Goal: Transaction & Acquisition: Purchase product/service

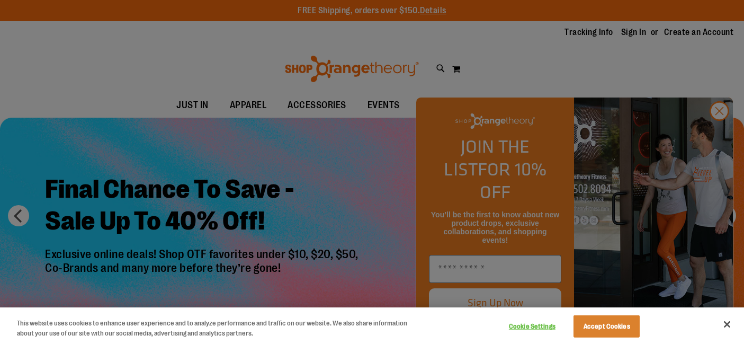
click at [714, 136] on div at bounding box center [372, 172] width 744 height 344
click at [719, 131] on div at bounding box center [372, 172] width 744 height 344
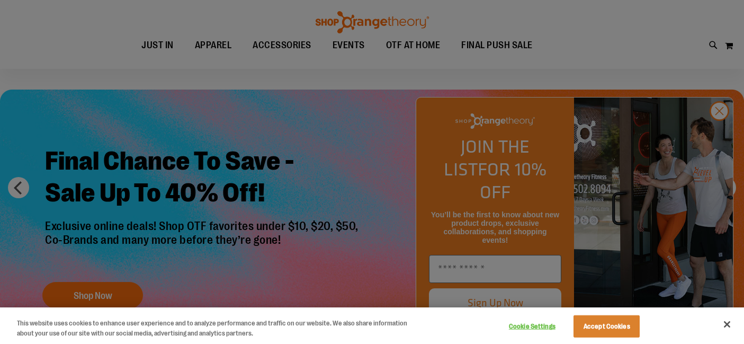
scroll to position [77, 0]
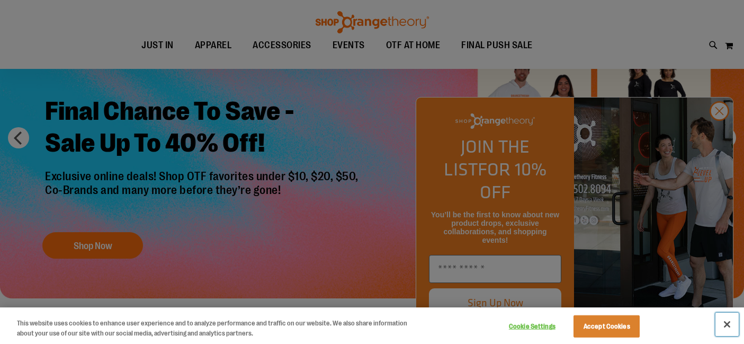
click at [734, 325] on button "Close" at bounding box center [726, 323] width 23 height 23
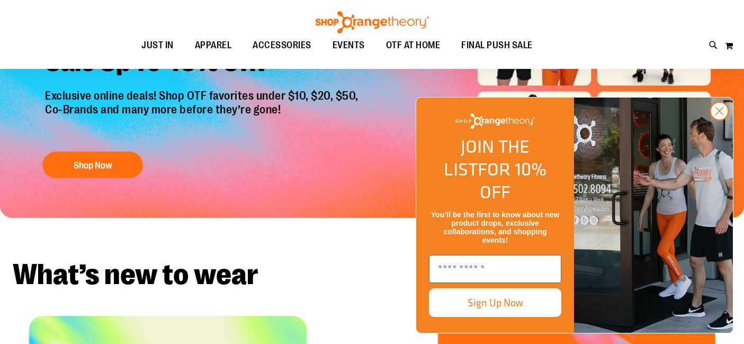
scroll to position [324, 0]
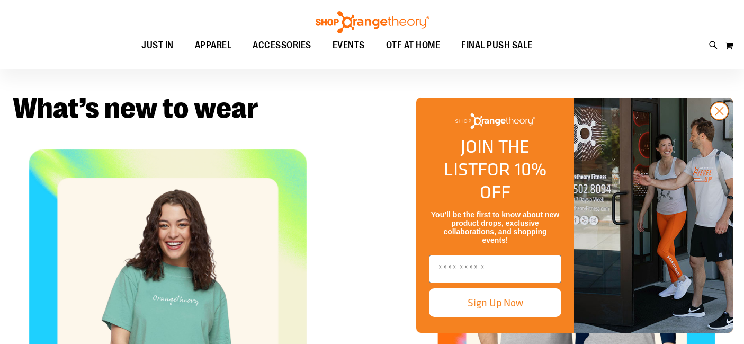
click at [716, 120] on circle "Close dialog" at bounding box center [719, 110] width 17 height 17
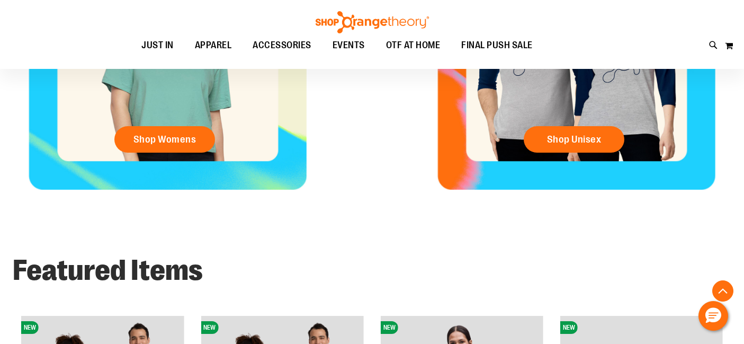
scroll to position [567, 0]
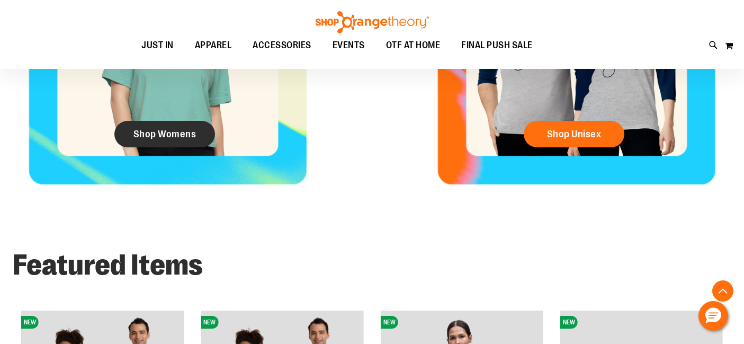
click at [177, 134] on span "Shop Womens" at bounding box center [164, 134] width 63 height 12
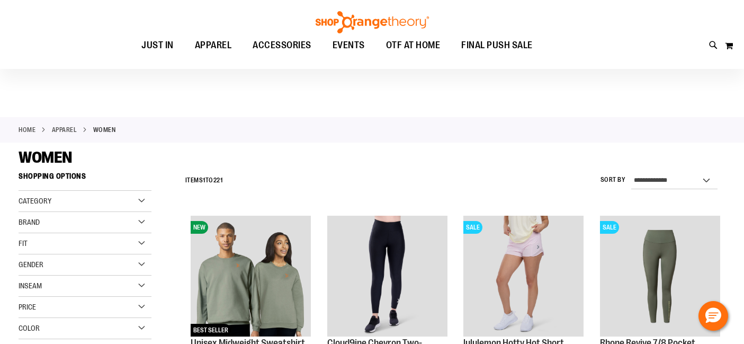
scroll to position [83, 0]
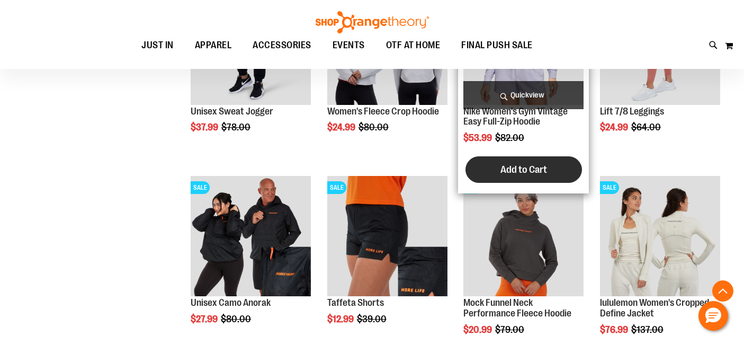
scroll to position [822, 0]
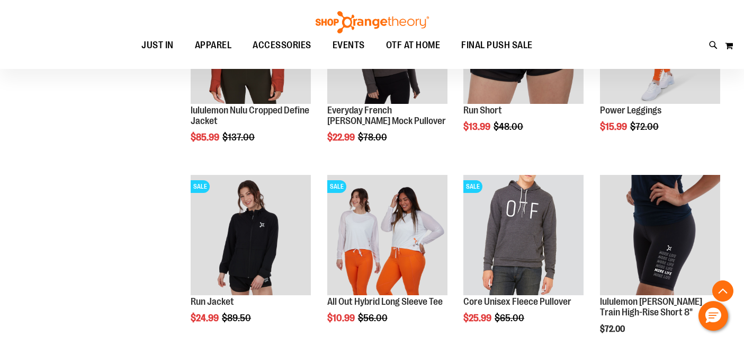
scroll to position [1652, 0]
